Goal: Task Accomplishment & Management: Use online tool/utility

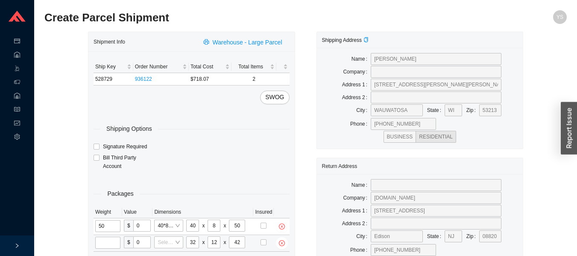
type input "42"
click at [105, 240] on input "tel" at bounding box center [107, 242] width 25 height 12
type input "40"
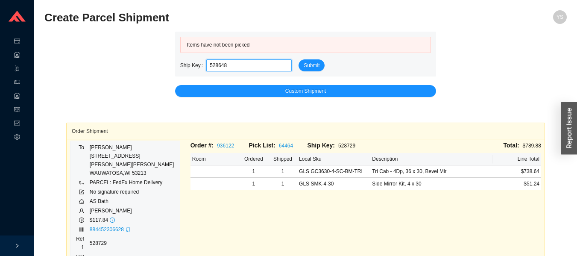
type input "528648"
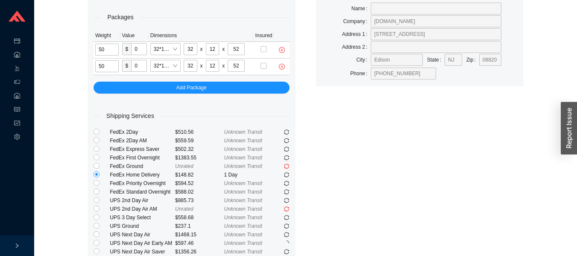
scroll to position [181, 0]
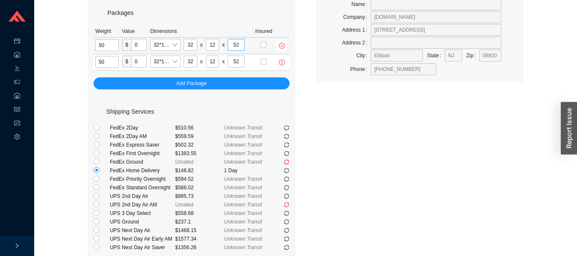
type input "50"
click at [236, 47] on input "52" at bounding box center [235, 45] width 17 height 12
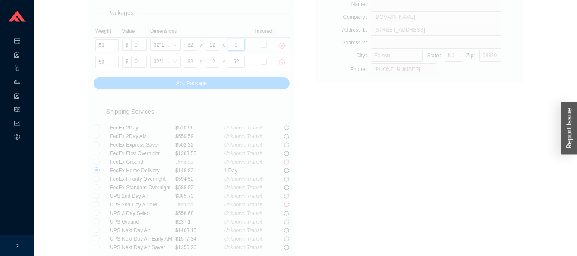
type input "54"
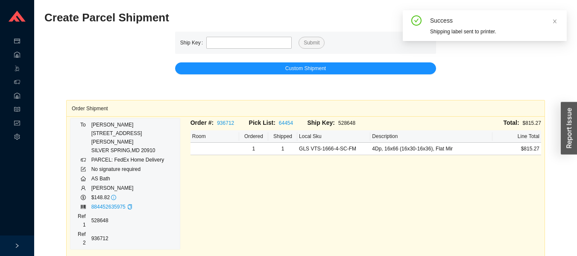
scroll to position [139, 0]
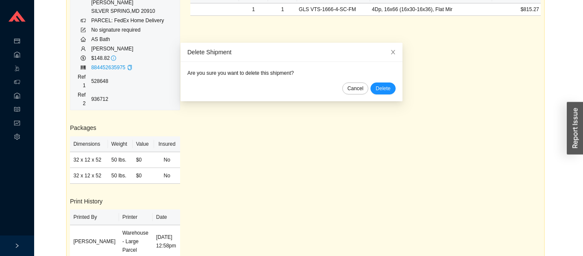
click at [376, 87] on span "Delete" at bounding box center [383, 88] width 15 height 9
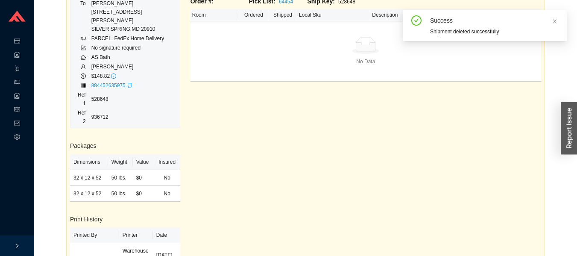
scroll to position [0, 0]
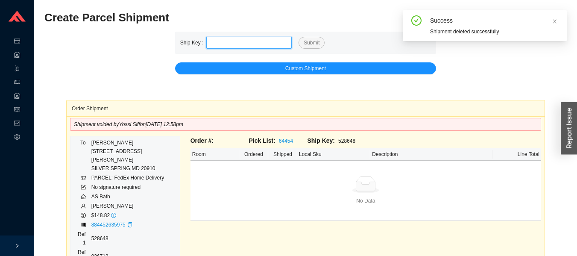
click at [248, 44] on input "tel" at bounding box center [248, 43] width 85 height 12
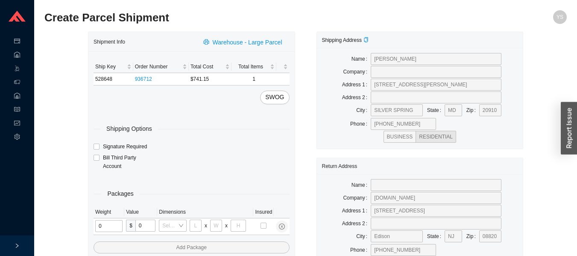
type input "7"
type input "32"
type input "12"
type input "52"
type input "1"
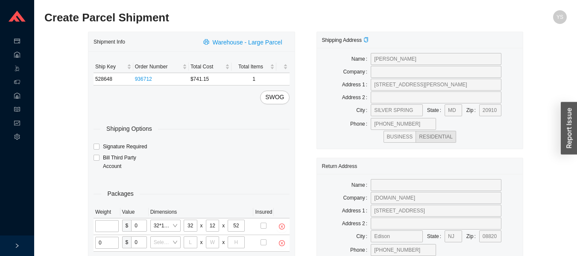
type input "7"
type input "32"
type input "12"
type input "52"
type input "2"
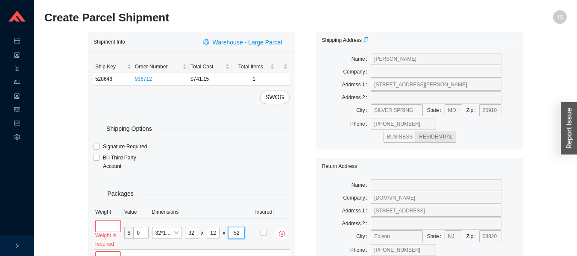
click at [236, 229] on input "52" at bounding box center [236, 233] width 17 height 12
click at [239, 228] on input "52" at bounding box center [236, 233] width 17 height 12
click at [236, 230] on input "52" at bounding box center [236, 233] width 17 height 12
click at [234, 219] on td "32*12*52 Robern Mirror 32 x 12 x 52" at bounding box center [201, 233] width 103 height 31
click at [237, 235] on input "52" at bounding box center [236, 233] width 17 height 12
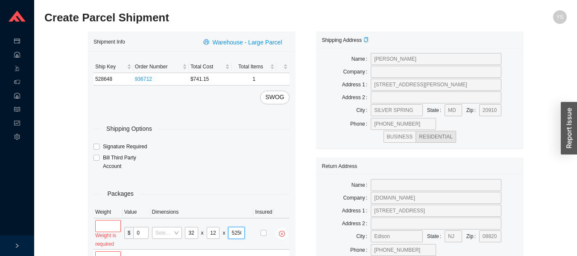
type input "5250"
click at [322, 154] on div "Shipping Address Name STEFANO COLLINA Company Address 1 2738 LINDEN LANE Addres…" at bounding box center [420, 249] width 228 height 435
click at [102, 224] on input "tel" at bounding box center [108, 226] width 26 height 12
click at [115, 221] on input "tel" at bounding box center [108, 226] width 26 height 12
click at [110, 242] on div "Weight is required" at bounding box center [108, 239] width 26 height 17
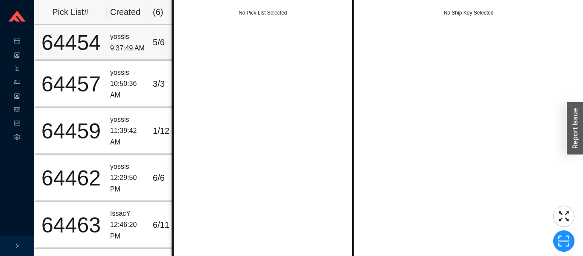
click at [94, 46] on div "64454" at bounding box center [71, 42] width 64 height 21
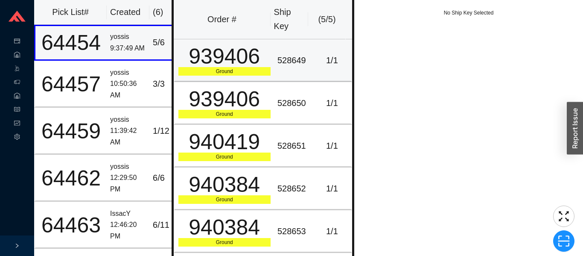
click at [224, 47] on div "939406" at bounding box center [224, 56] width 92 height 21
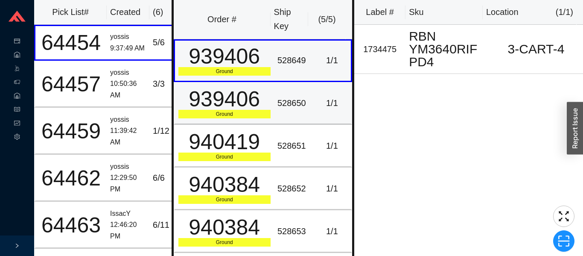
click at [242, 84] on td "939406 Ground" at bounding box center [224, 103] width 100 height 43
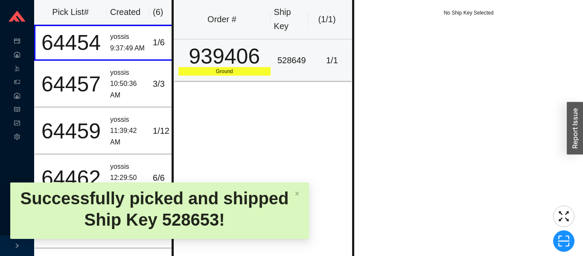
click at [282, 51] on td "528649" at bounding box center [293, 60] width 39 height 43
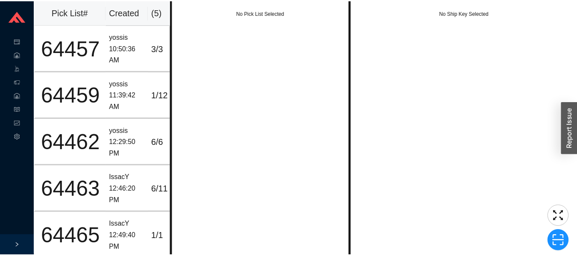
scroll to position [11, 0]
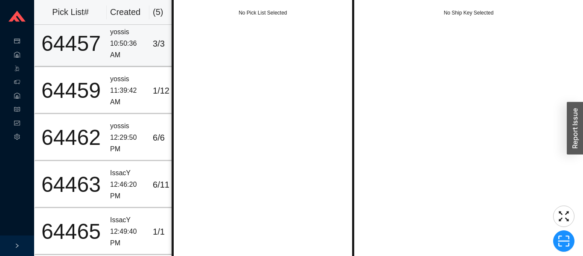
click at [143, 41] on div "10:50:36 AM" at bounding box center [128, 49] width 36 height 23
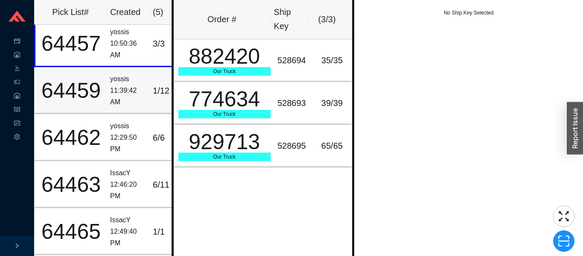
click at [143, 85] on div "11:39:42 AM" at bounding box center [128, 96] width 36 height 23
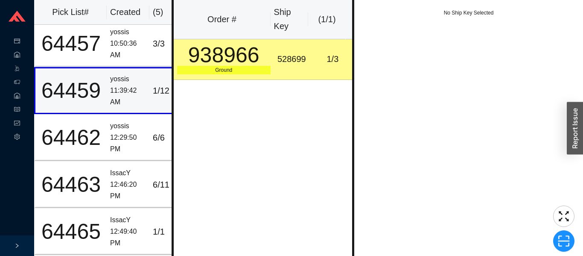
click at [242, 55] on div "938966" at bounding box center [223, 54] width 93 height 21
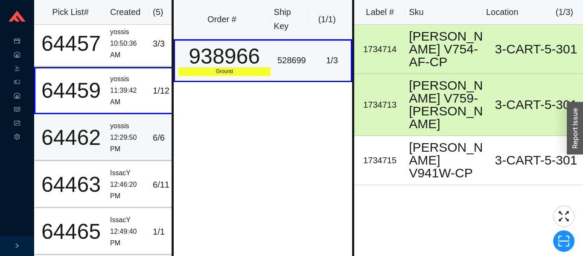
click at [137, 120] on div "yossis" at bounding box center [128, 126] width 36 height 12
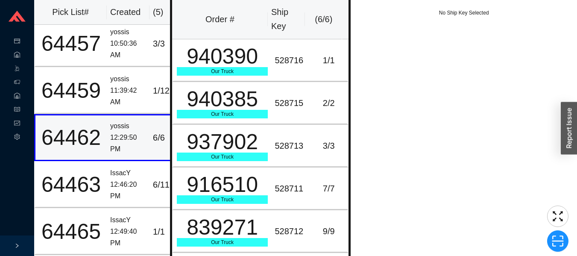
click at [264, 70] on div "Our Truck" at bounding box center [222, 71] width 91 height 9
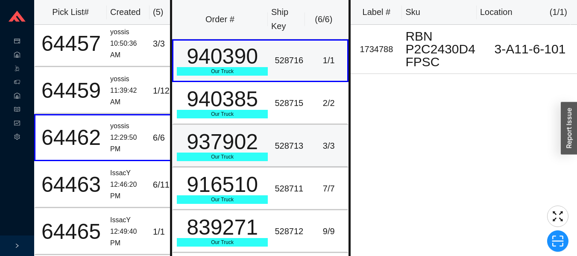
click at [259, 133] on div "937902" at bounding box center [222, 141] width 91 height 21
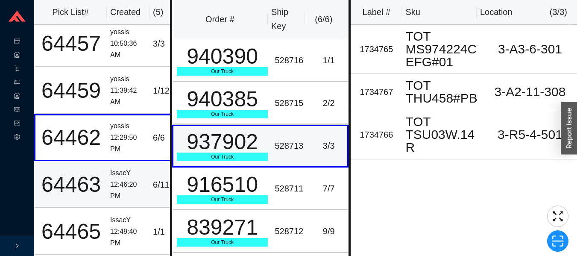
click at [120, 167] on div "IssacY" at bounding box center [128, 173] width 36 height 12
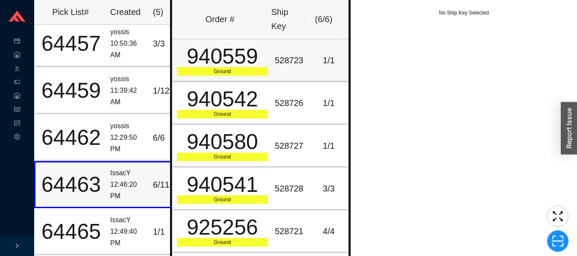
click at [277, 57] on div "528723" at bounding box center [290, 60] width 32 height 14
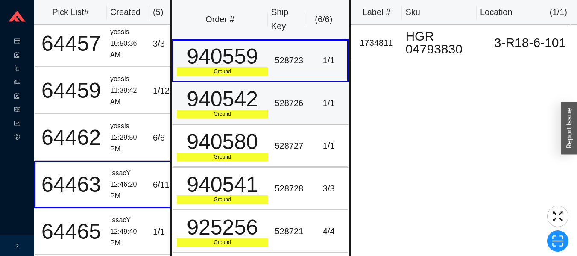
click at [278, 109] on div "528726" at bounding box center [290, 103] width 32 height 14
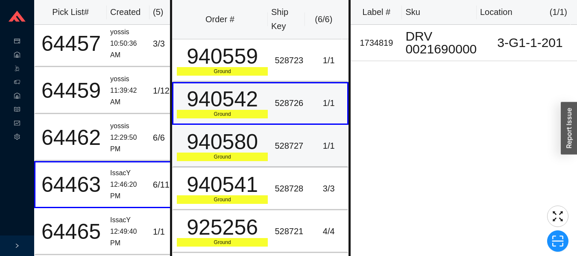
click at [281, 156] on td "528727" at bounding box center [290, 146] width 38 height 43
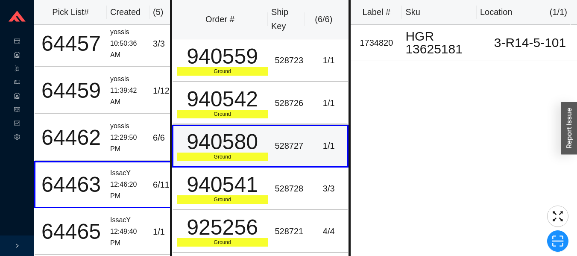
click at [265, 193] on td "940541 Ground" at bounding box center [221, 188] width 99 height 43
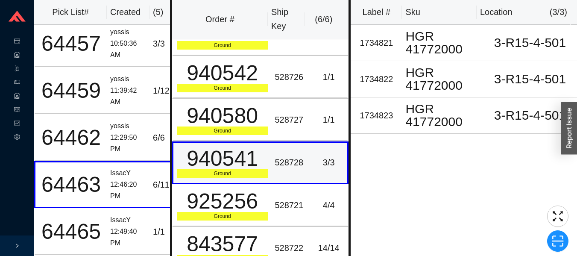
scroll to position [14, 0]
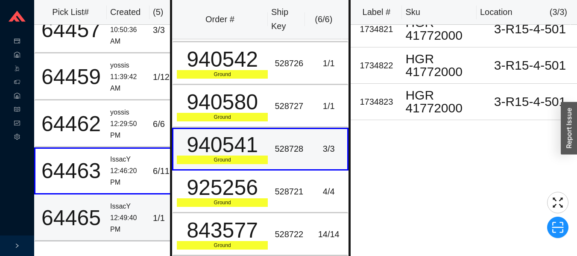
click at [88, 213] on div "64465" at bounding box center [71, 217] width 64 height 21
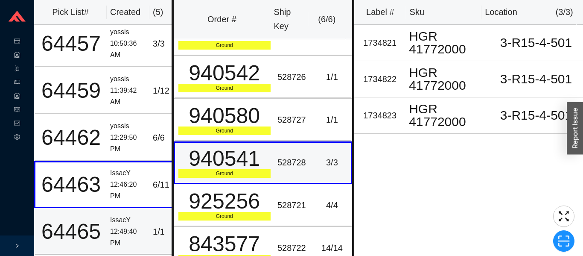
scroll to position [0, 0]
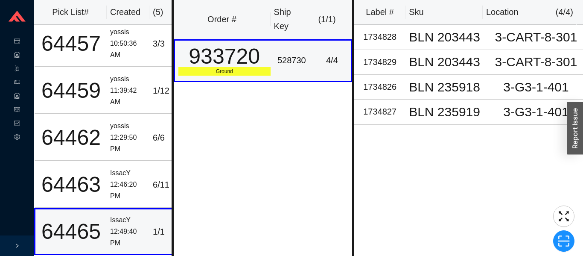
click at [313, 46] on td "4 / 4" at bounding box center [332, 60] width 39 height 43
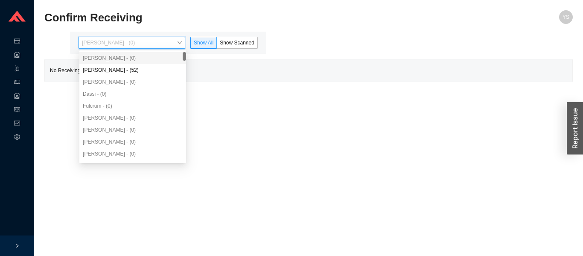
click at [105, 72] on div "[PERSON_NAME] - (52)" at bounding box center [133, 70] width 100 height 8
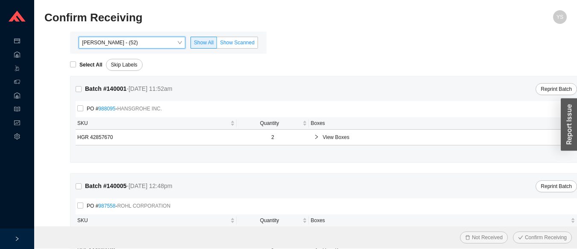
click at [230, 44] on span "Show Scanned" at bounding box center [237, 43] width 35 height 6
click at [217, 44] on input "Show Scanned" at bounding box center [217, 44] width 0 height 0
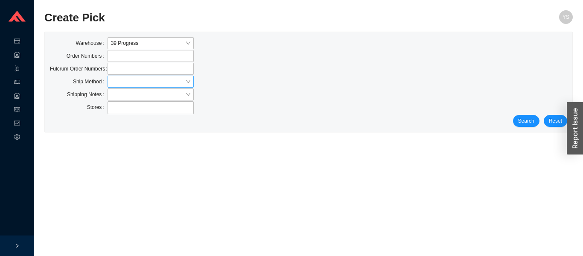
click at [120, 81] on input "search" at bounding box center [148, 81] width 74 height 11
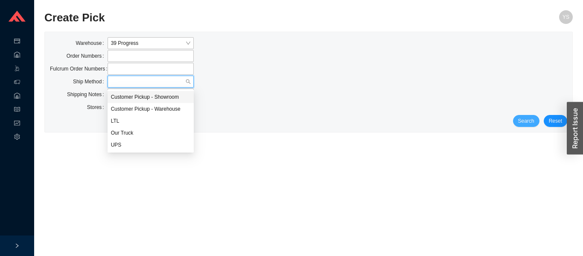
click at [534, 124] on span "Search" at bounding box center [526, 121] width 16 height 9
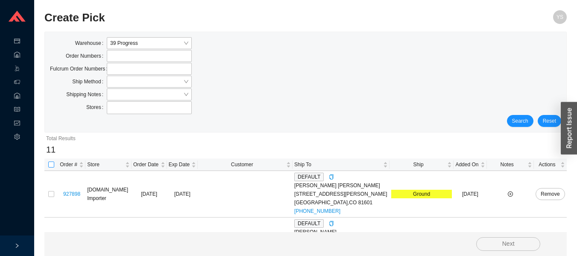
click at [51, 164] on input "checkbox" at bounding box center [51, 164] width 6 height 6
checkbox input "true"
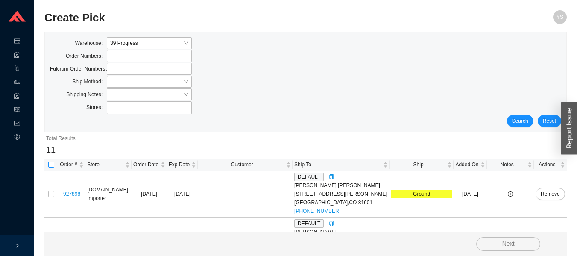
checkbox input "true"
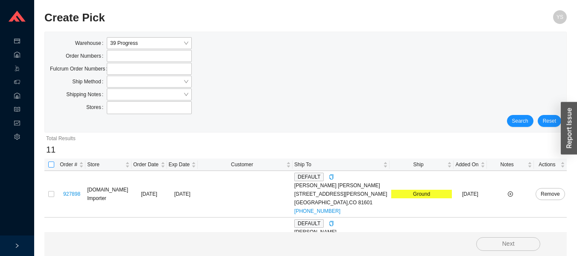
checkbox input "true"
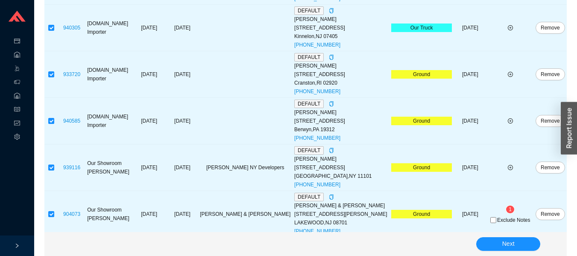
scroll to position [350, 0]
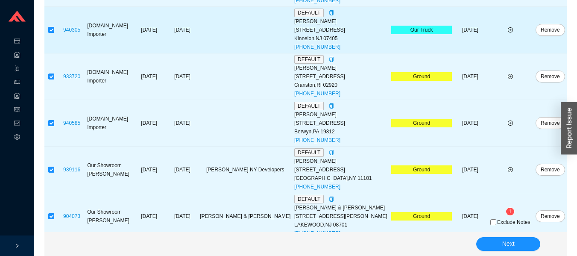
click at [53, 32] on input "checkbox" at bounding box center [51, 30] width 6 height 6
checkbox input "false"
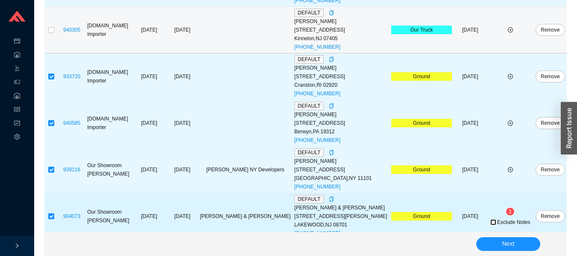
click at [490, 222] on input "Exclude Notes" at bounding box center [493, 222] width 6 height 6
checkbox input "true"
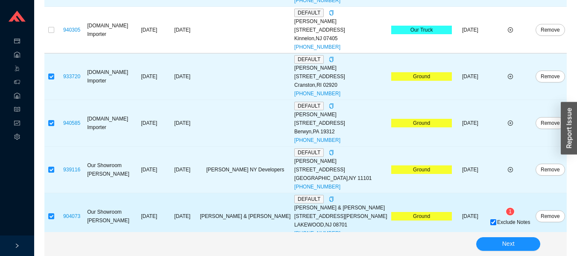
click at [508, 209] on span "1" at bounding box center [509, 211] width 3 height 6
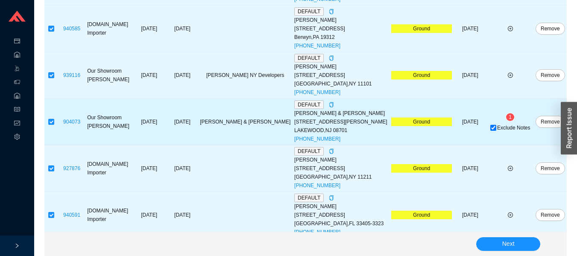
scroll to position [451, 0]
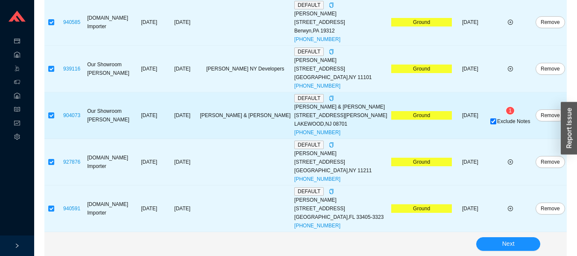
click at [497, 240] on button "Next" at bounding box center [508, 244] width 64 height 14
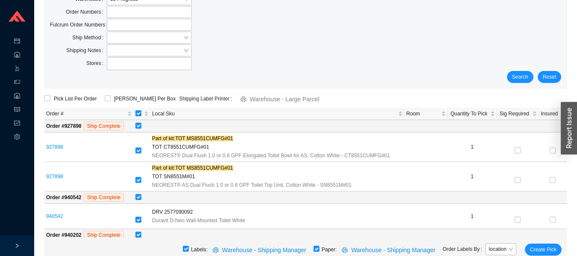
scroll to position [44, 0]
click at [139, 113] on input "[object Object] sortable" at bounding box center [138, 113] width 6 height 6
checkbox input "false"
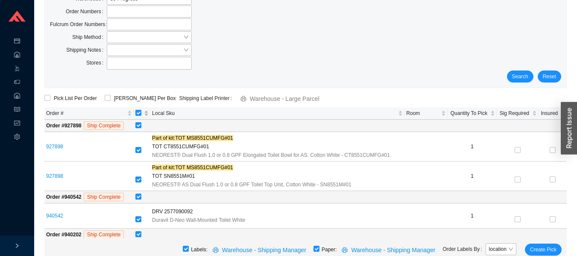
checkbox input "false"
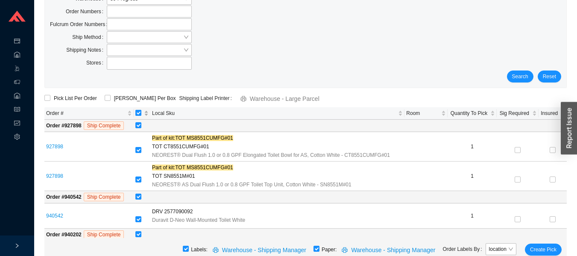
checkbox input "false"
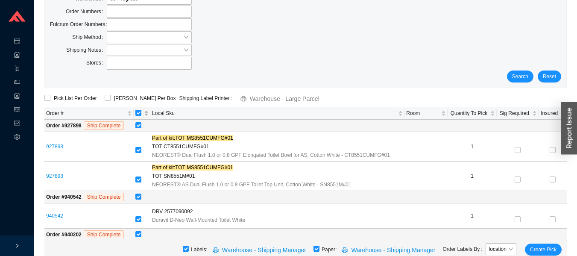
checkbox input "false"
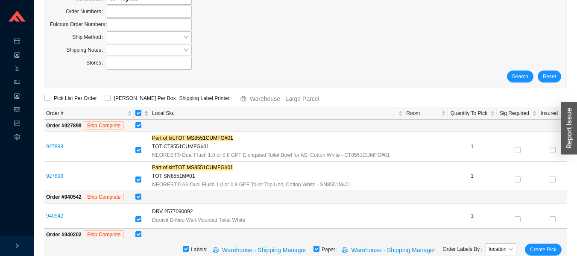
checkbox input "false"
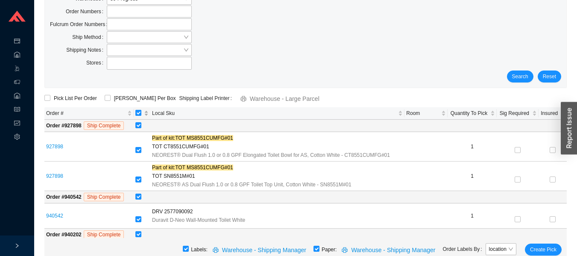
checkbox input "false"
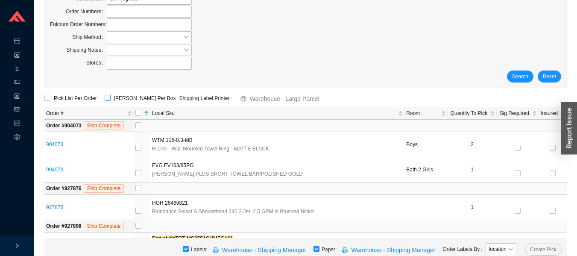
click at [107, 98] on input "[PERSON_NAME] Per Box" at bounding box center [108, 98] width 6 height 6
checkbox input "true"
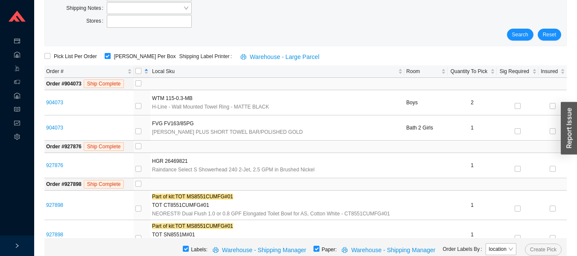
scroll to position [93, 0]
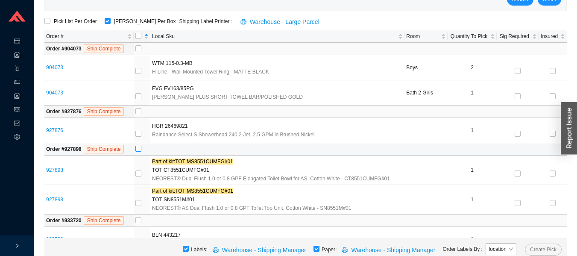
click at [140, 149] on input "checkbox" at bounding box center [138, 149] width 6 height 6
checkbox input "true"
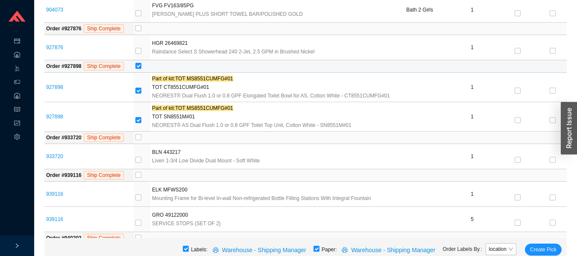
scroll to position [205, 0]
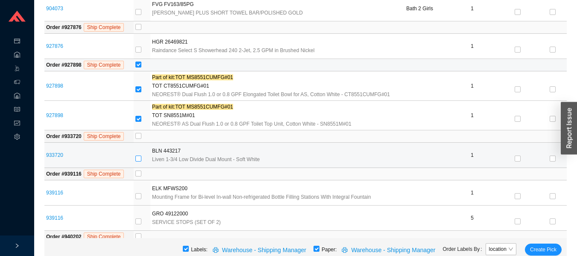
click at [139, 159] on input "checkbox" at bounding box center [138, 158] width 6 height 6
checkbox input "true"
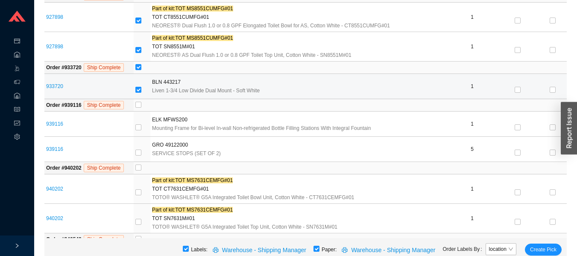
scroll to position [292, 0]
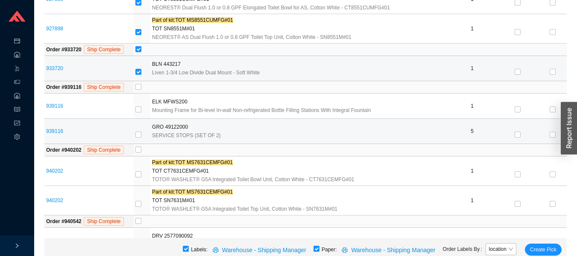
click at [146, 143] on td at bounding box center [142, 131] width 17 height 25
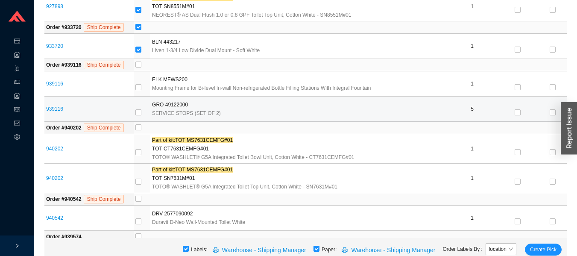
scroll to position [315, 0]
click at [138, 127] on input "checkbox" at bounding box center [138, 127] width 6 height 6
checkbox input "true"
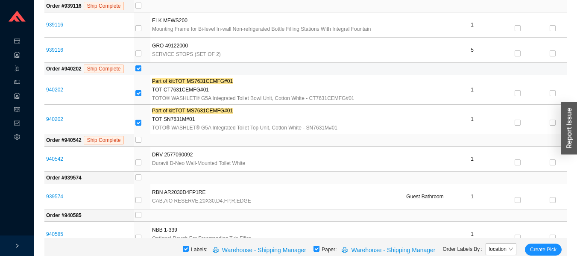
scroll to position [382, 0]
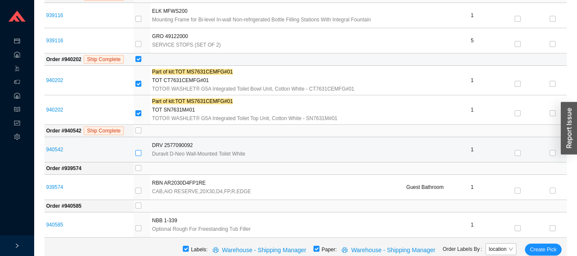
click at [138, 153] on input "checkbox" at bounding box center [138, 153] width 6 height 6
checkbox input "true"
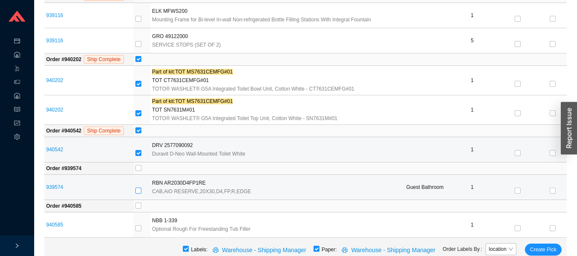
click at [139, 191] on input "checkbox" at bounding box center [138, 190] width 6 height 6
checkbox input "true"
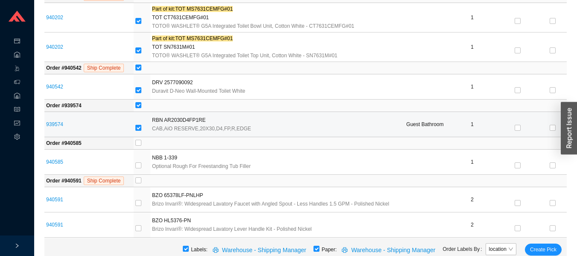
scroll to position [450, 0]
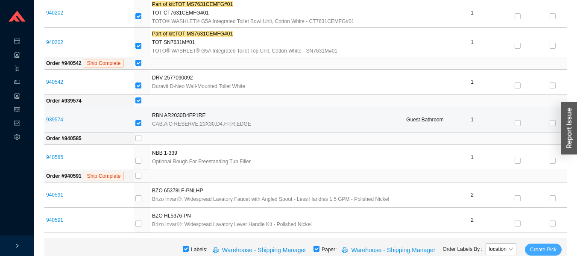
click at [538, 248] on span "Create Pick" at bounding box center [543, 249] width 26 height 9
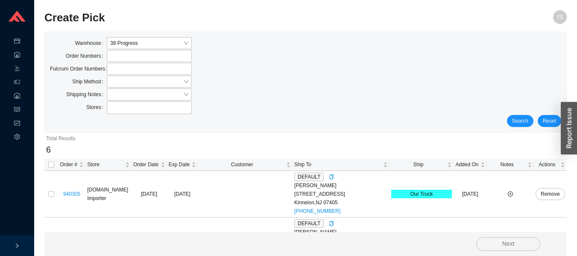
scroll to position [24, 0]
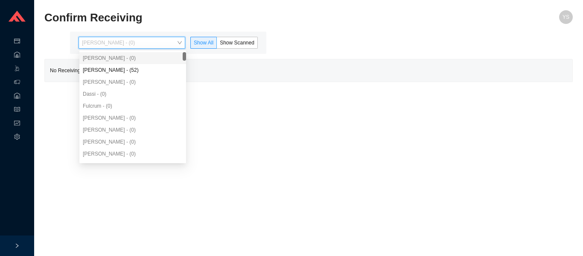
click at [118, 70] on div "Angel Negron - (52)" at bounding box center [133, 70] width 100 height 8
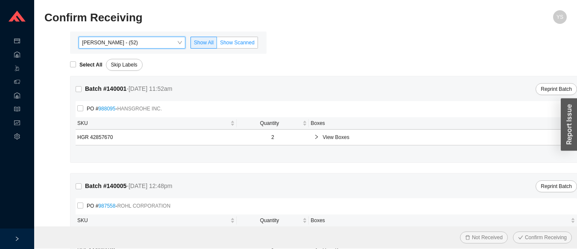
click at [234, 46] on span "Show Scanned" at bounding box center [237, 43] width 35 height 6
click at [217, 44] on input "Show Scanned" at bounding box center [217, 44] width 0 height 0
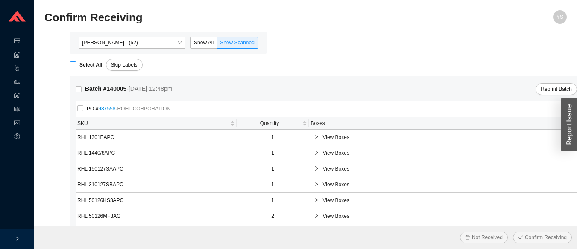
click at [84, 64] on strong "Select All" at bounding box center [90, 65] width 23 height 6
click at [76, 64] on input "Select All" at bounding box center [73, 64] width 6 height 6
checkbox input "true"
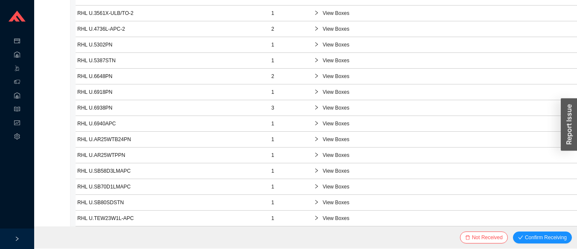
scroll to position [625, 0]
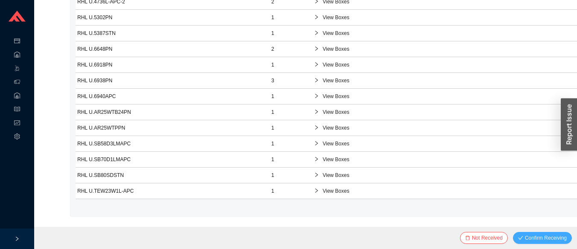
click at [529, 233] on button "Confirm Receiving" at bounding box center [542, 238] width 59 height 12
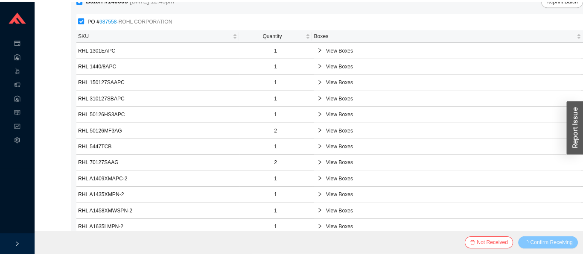
scroll to position [0, 0]
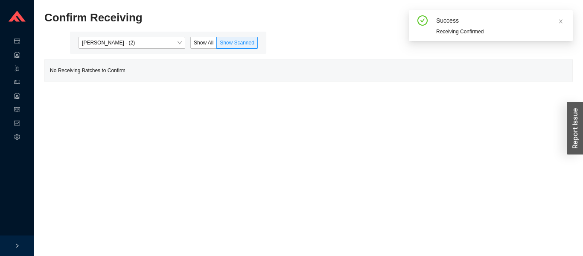
click at [205, 41] on span "Show All" at bounding box center [204, 43] width 20 height 6
click at [191, 44] on input "Show All" at bounding box center [191, 44] width 0 height 0
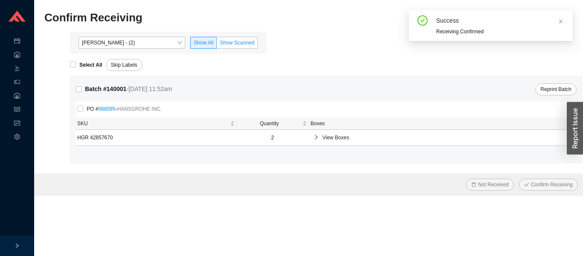
click at [245, 40] on span "Show Scanned" at bounding box center [237, 43] width 35 height 6
click at [217, 44] on input "Show Scanned" at bounding box center [217, 44] width 0 height 0
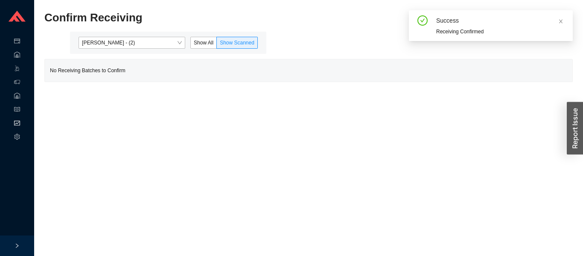
click at [12, 118] on div "Reports" at bounding box center [17, 124] width 34 height 14
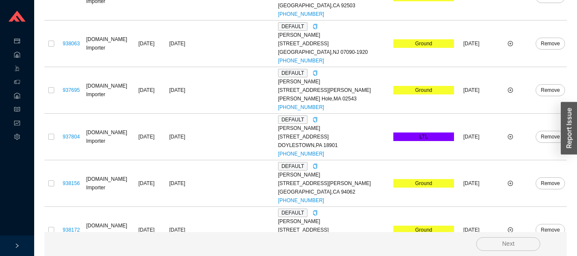
scroll to position [532, 0]
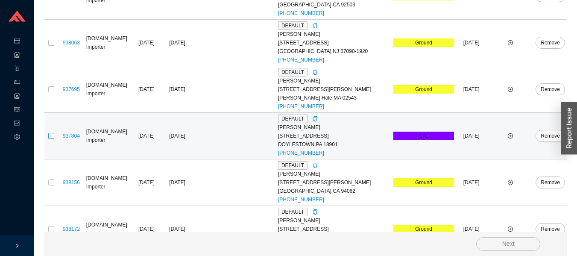
click at [51, 133] on input "checkbox" at bounding box center [51, 136] width 6 height 6
checkbox input "true"
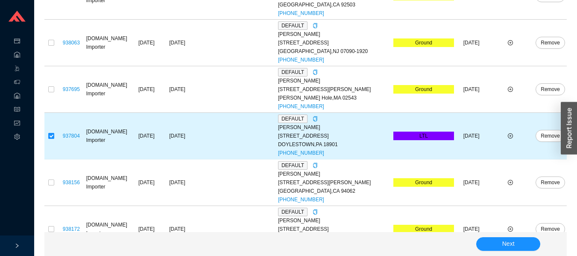
click at [497, 243] on button "Next" at bounding box center [508, 244] width 64 height 14
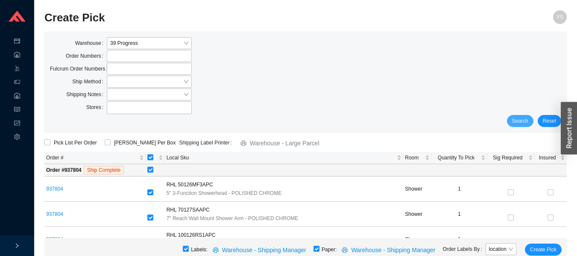
click at [520, 119] on span "Search" at bounding box center [520, 121] width 16 height 9
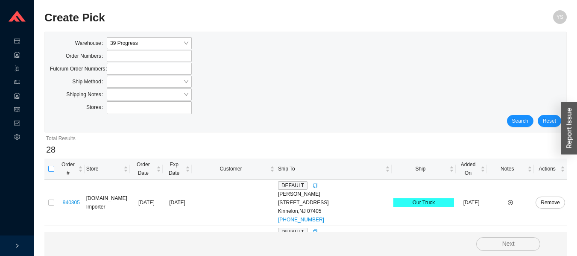
click at [52, 166] on input "checkbox" at bounding box center [51, 169] width 6 height 6
checkbox input "true"
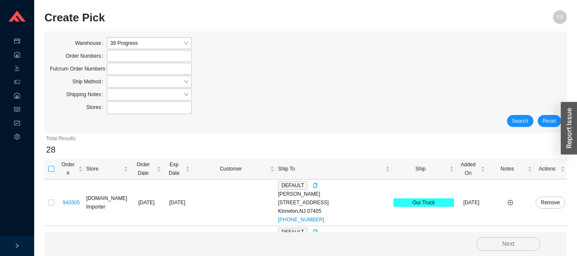
checkbox input "true"
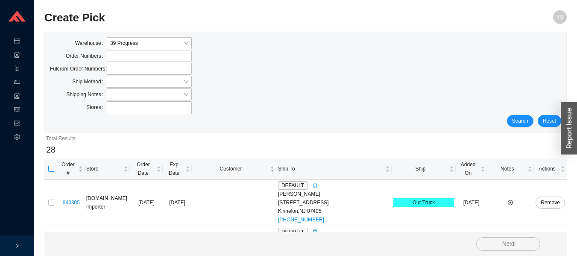
checkbox input "true"
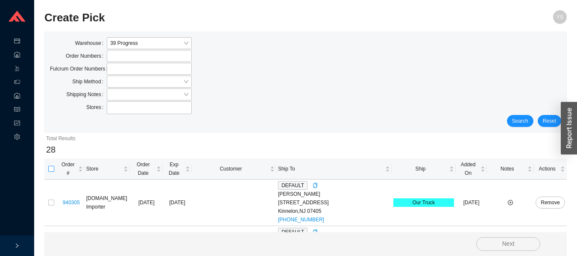
checkbox input "true"
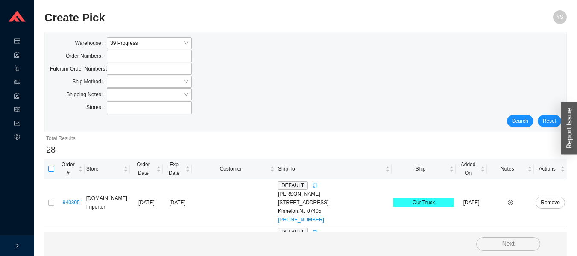
checkbox input "true"
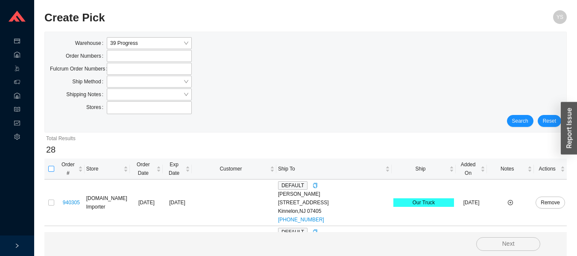
checkbox input "true"
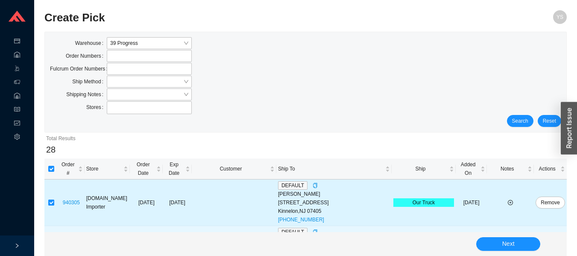
click at [52, 199] on input "checkbox" at bounding box center [51, 202] width 6 height 6
checkbox input "false"
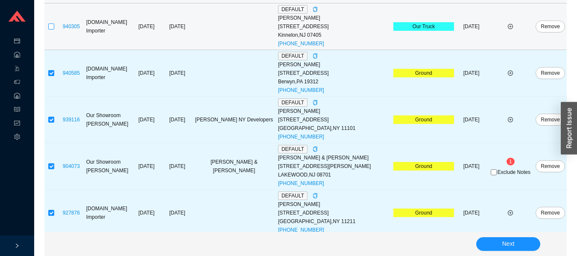
scroll to position [178, 0]
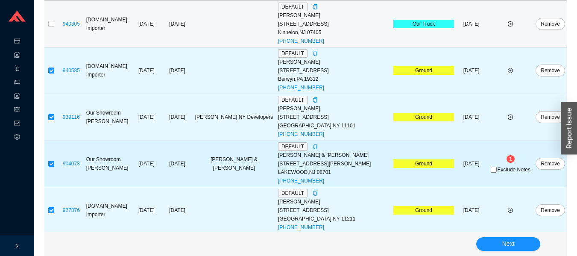
click at [509, 156] on span "1" at bounding box center [510, 159] width 3 height 6
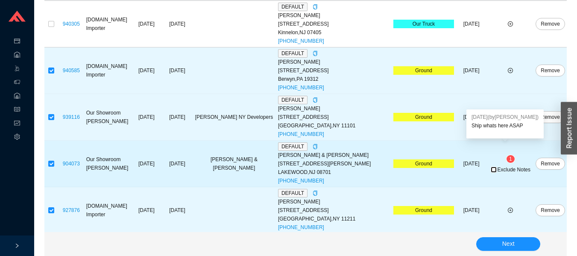
click at [492, 166] on input "Exclude Notes" at bounding box center [493, 169] width 6 height 6
checkbox input "true"
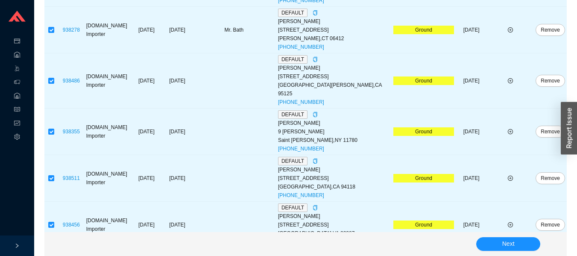
scroll to position [1241, 0]
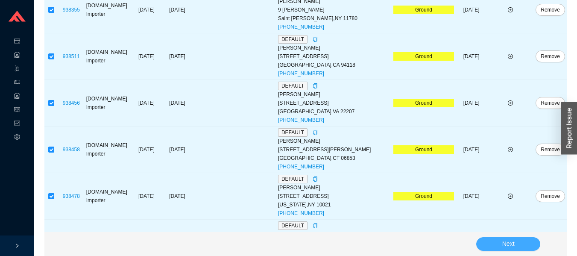
click at [504, 239] on span "Next" at bounding box center [508, 244] width 12 height 10
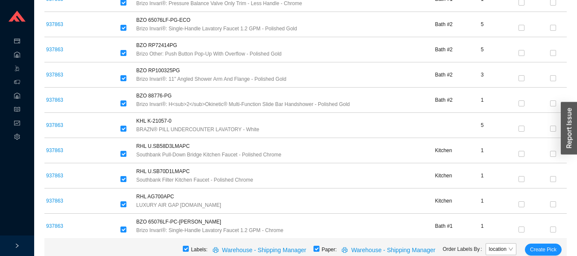
scroll to position [619, 0]
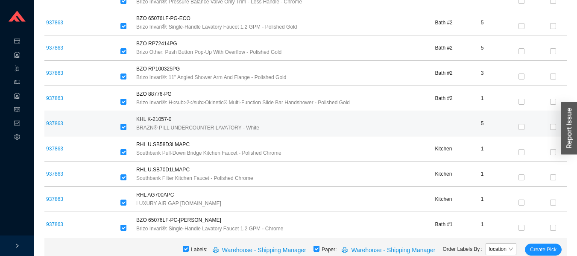
click at [126, 126] on input "checkbox" at bounding box center [123, 127] width 6 height 6
checkbox input "false"
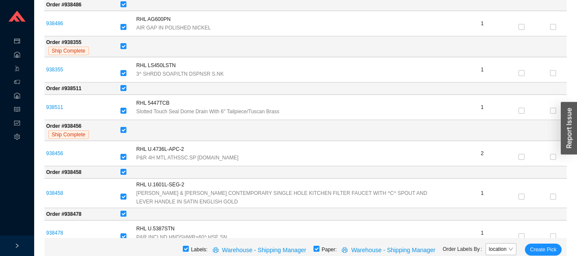
scroll to position [2471, 0]
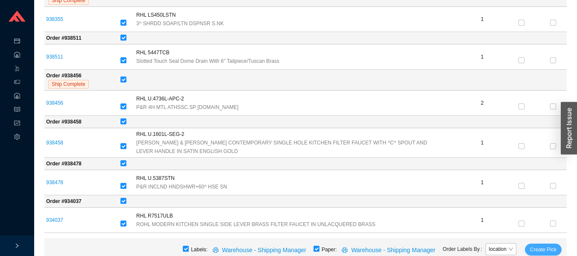
click at [544, 249] on span "Create Pick" at bounding box center [543, 249] width 26 height 9
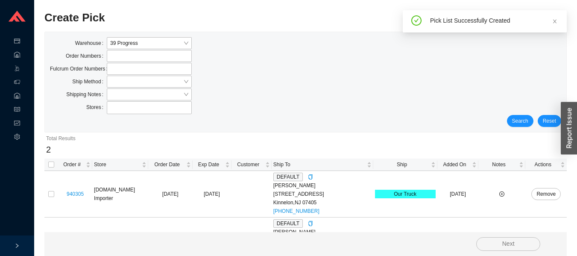
scroll to position [32, 0]
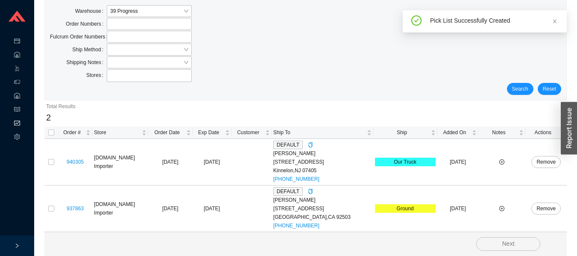
click at [17, 123] on icon "fund" at bounding box center [17, 123] width 6 height 6
click at [17, 245] on icon "right" at bounding box center [17, 245] width 5 height 5
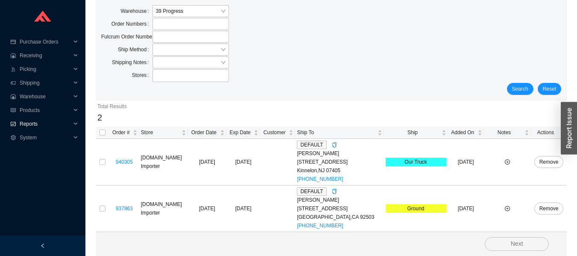
click at [27, 124] on span "Reports" at bounding box center [45, 124] width 51 height 14
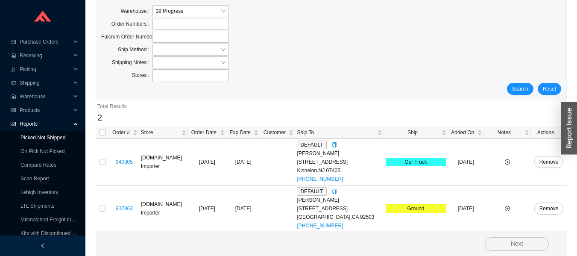
click at [32, 137] on link "Picked Not Shipped" at bounding box center [42, 137] width 45 height 6
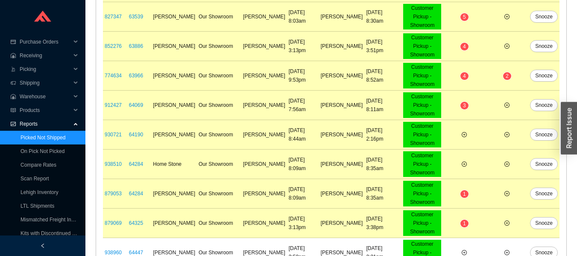
scroll to position [561, 0]
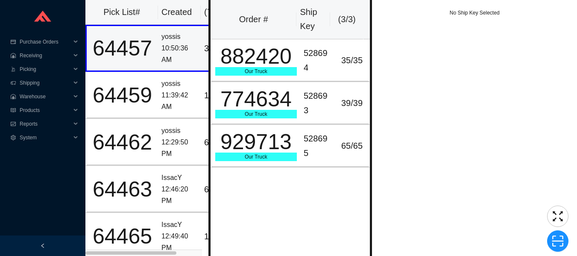
click at [143, 90] on div "64459" at bounding box center [122, 95] width 64 height 21
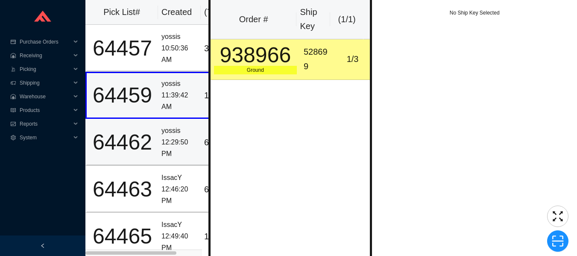
click at [144, 122] on td "64462" at bounding box center [121, 142] width 73 height 47
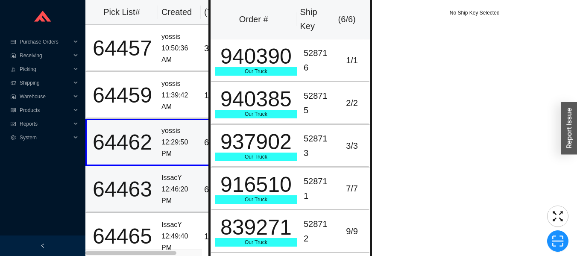
click at [149, 178] on div "64463" at bounding box center [122, 188] width 64 height 21
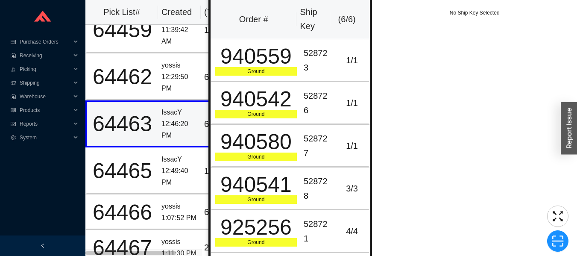
scroll to position [82, 0]
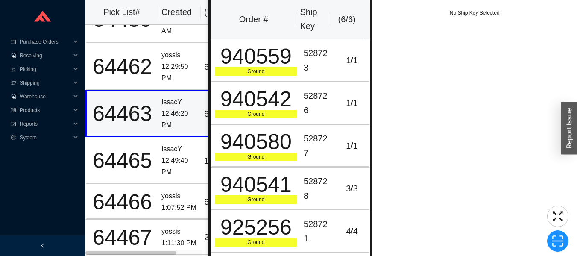
click at [142, 158] on div "64465" at bounding box center [122, 160] width 64 height 21
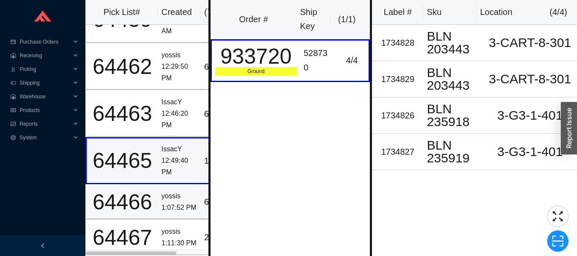
click at [148, 206] on div "64466" at bounding box center [122, 201] width 64 height 21
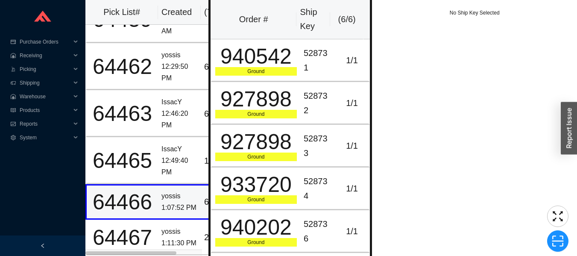
click at [141, 227] on div "64467" at bounding box center [122, 237] width 64 height 21
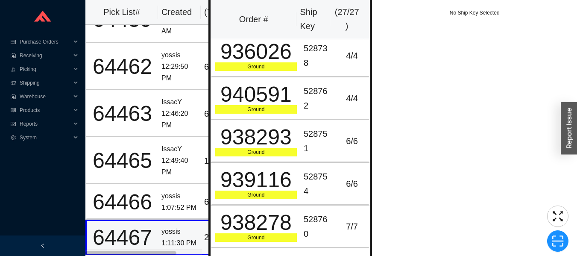
scroll to position [922, 0]
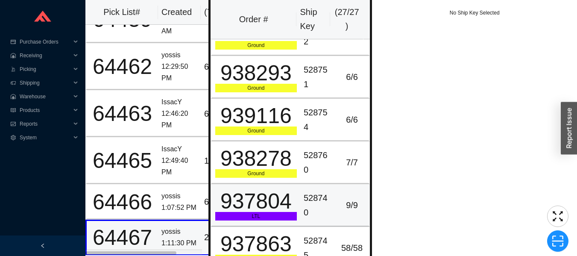
click at [259, 202] on div "937804" at bounding box center [256, 200] width 82 height 21
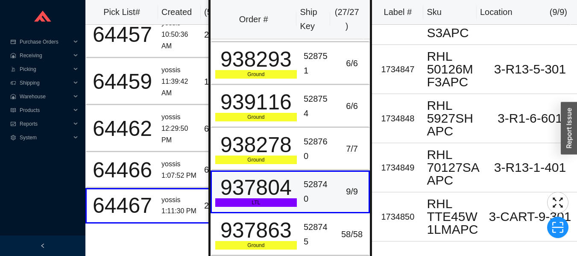
scroll to position [0, 0]
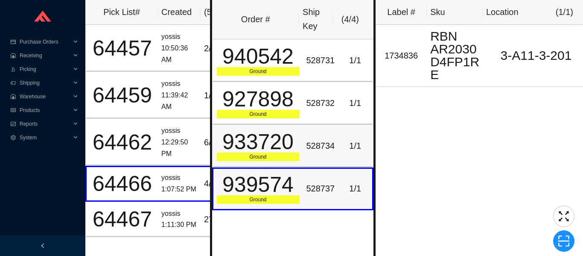
click at [326, 139] on div "528734" at bounding box center [320, 146] width 29 height 14
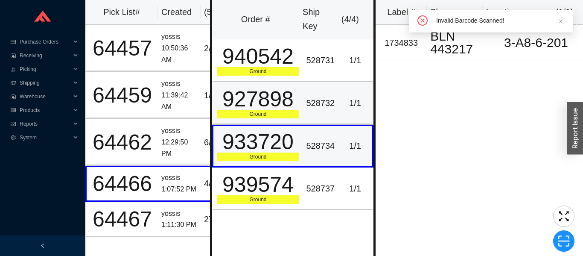
click at [315, 84] on td "528732" at bounding box center [320, 103] width 35 height 43
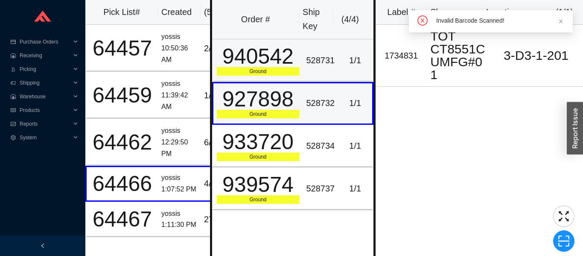
click at [318, 65] on div "528731" at bounding box center [320, 60] width 29 height 14
